Goal: Information Seeking & Learning: Learn about a topic

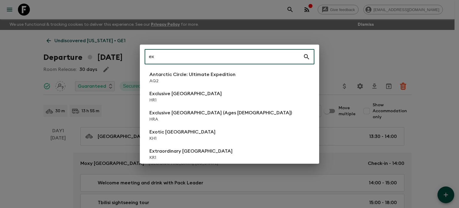
type input "e"
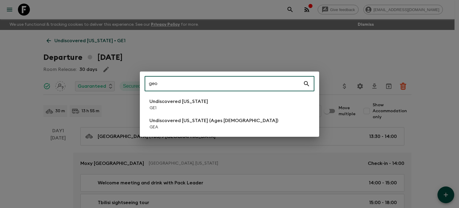
type input "geo"
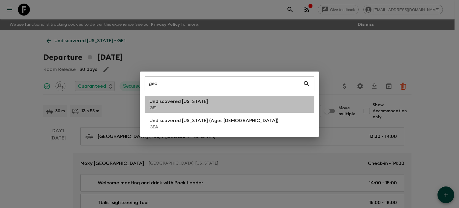
click at [206, 103] on li "Undiscovered [US_STATE] GE1" at bounding box center [230, 104] width 170 height 17
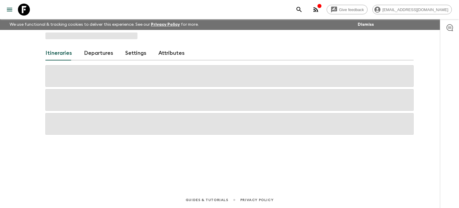
click at [96, 57] on link "Departures" at bounding box center [98, 53] width 29 height 14
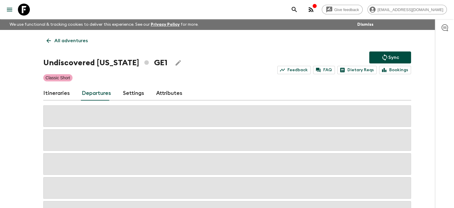
scroll to position [40, 0]
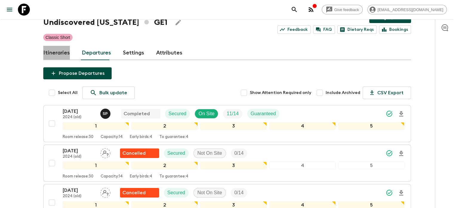
click at [65, 55] on link "Itineraries" at bounding box center [56, 53] width 27 height 14
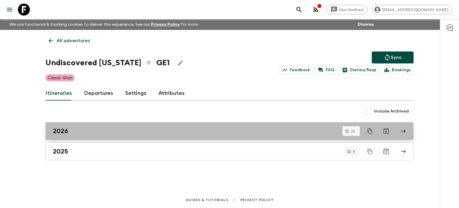
click at [114, 127] on div "2026" at bounding box center [224, 131] width 342 height 8
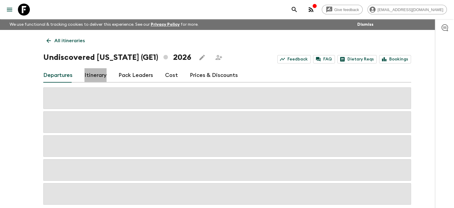
click at [87, 70] on link "Itinerary" at bounding box center [95, 75] width 22 height 14
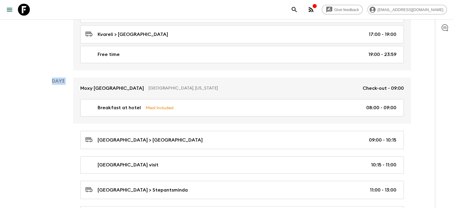
scroll to position [422, 0]
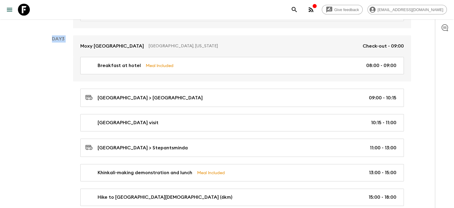
drag, startPoint x: 42, startPoint y: 94, endPoint x: 254, endPoint y: 203, distance: 238.5
click at [254, 203] on div "All itineraries Undiscovered [US_STATE] (GE1) 2026 Feedback FAQ Dietary Reqs Bo…" at bounding box center [227, 86] width 382 height 953
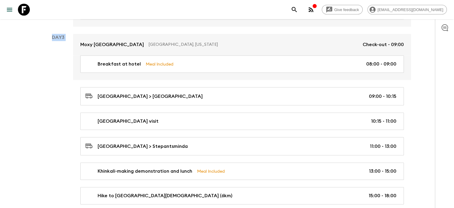
click at [18, 119] on div "Give feedback [EMAIL_ADDRESS][DOMAIN_NAME] We use functional & tracking cookies…" at bounding box center [227, 86] width 454 height 1016
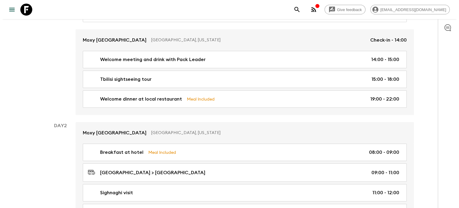
scroll to position [0, 0]
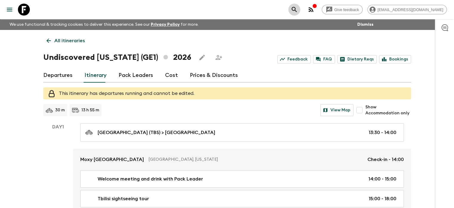
click at [298, 12] on icon "search adventures" at bounding box center [294, 9] width 7 height 7
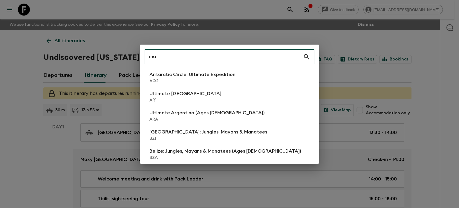
type input "m"
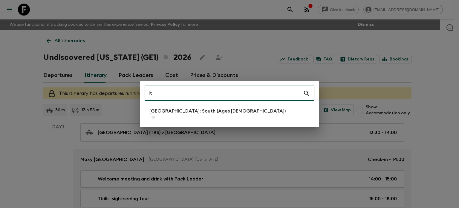
type input "i"
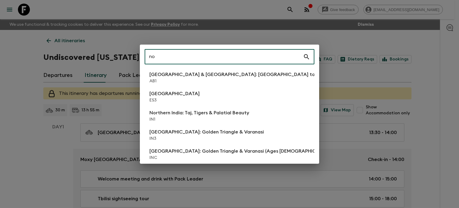
type input "n"
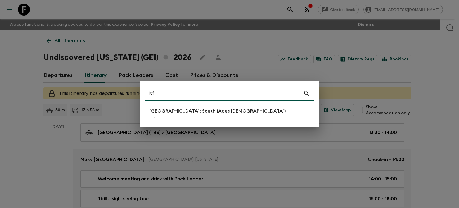
type input "itf"
